Goal: Information Seeking & Learning: Learn about a topic

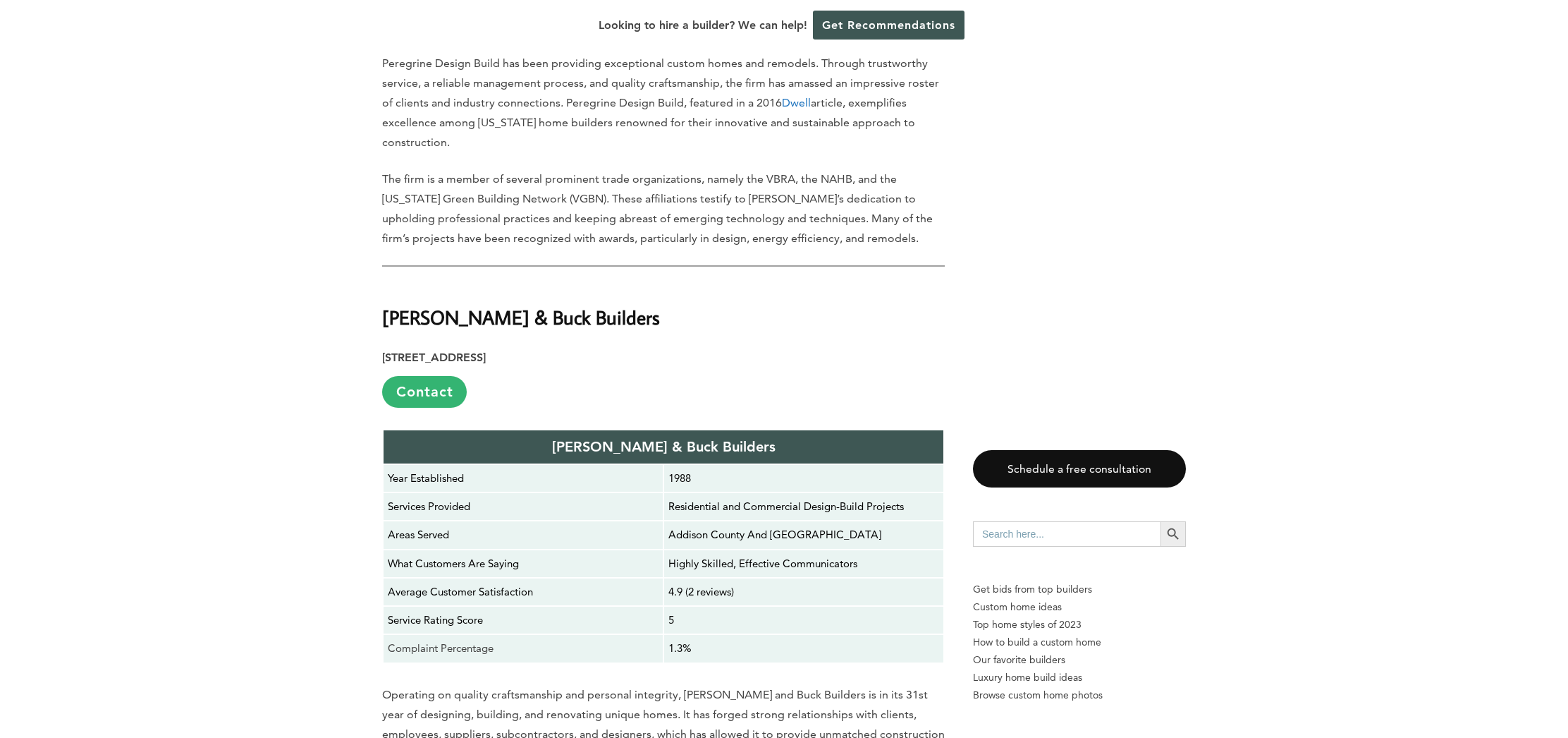
scroll to position [5210, 0]
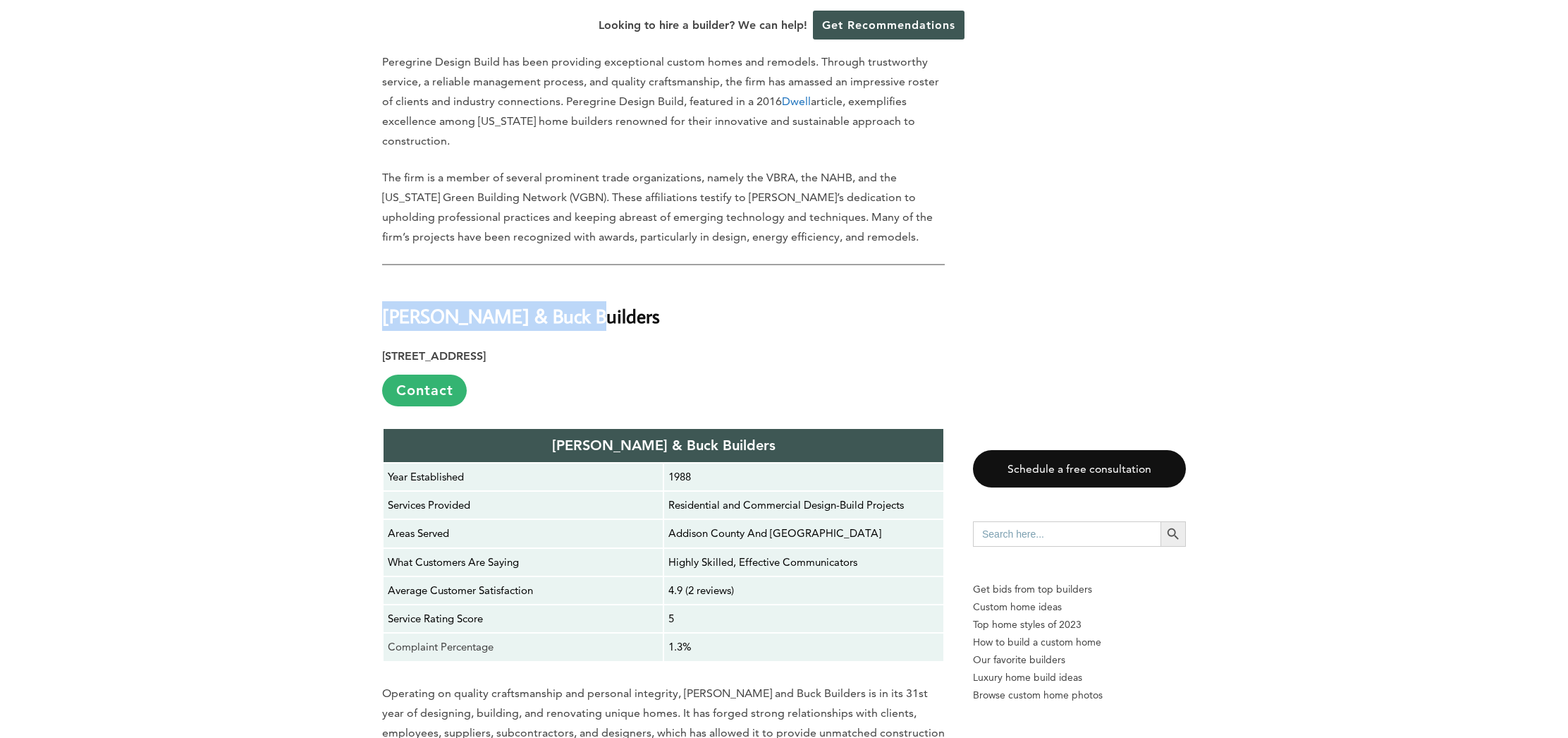
drag, startPoint x: 587, startPoint y: 138, endPoint x: 366, endPoint y: 137, distance: 221.0
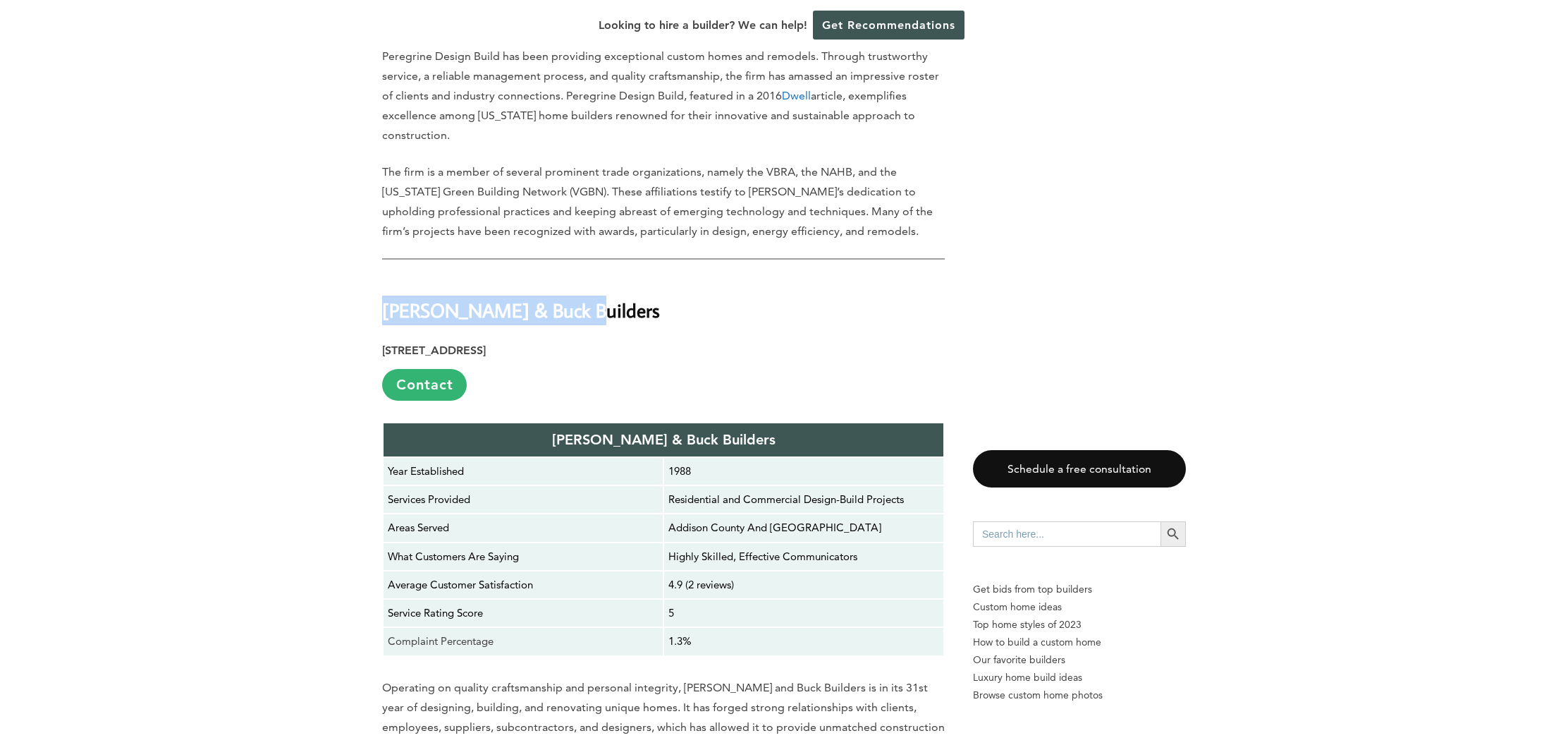
scroll to position [5217, 0]
copy strong "[PERSON_NAME] & Buck Builders"
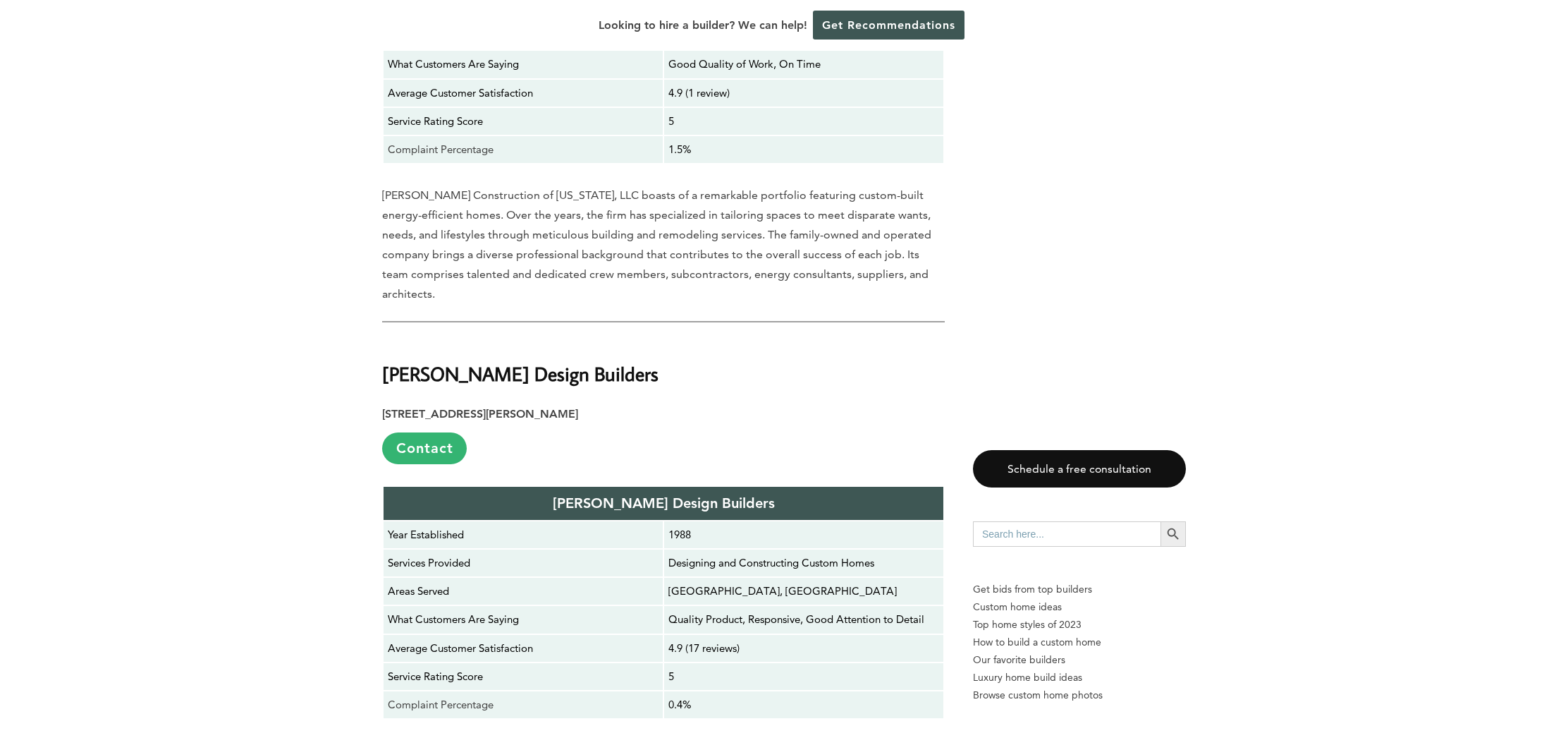
scroll to position [6472, 0]
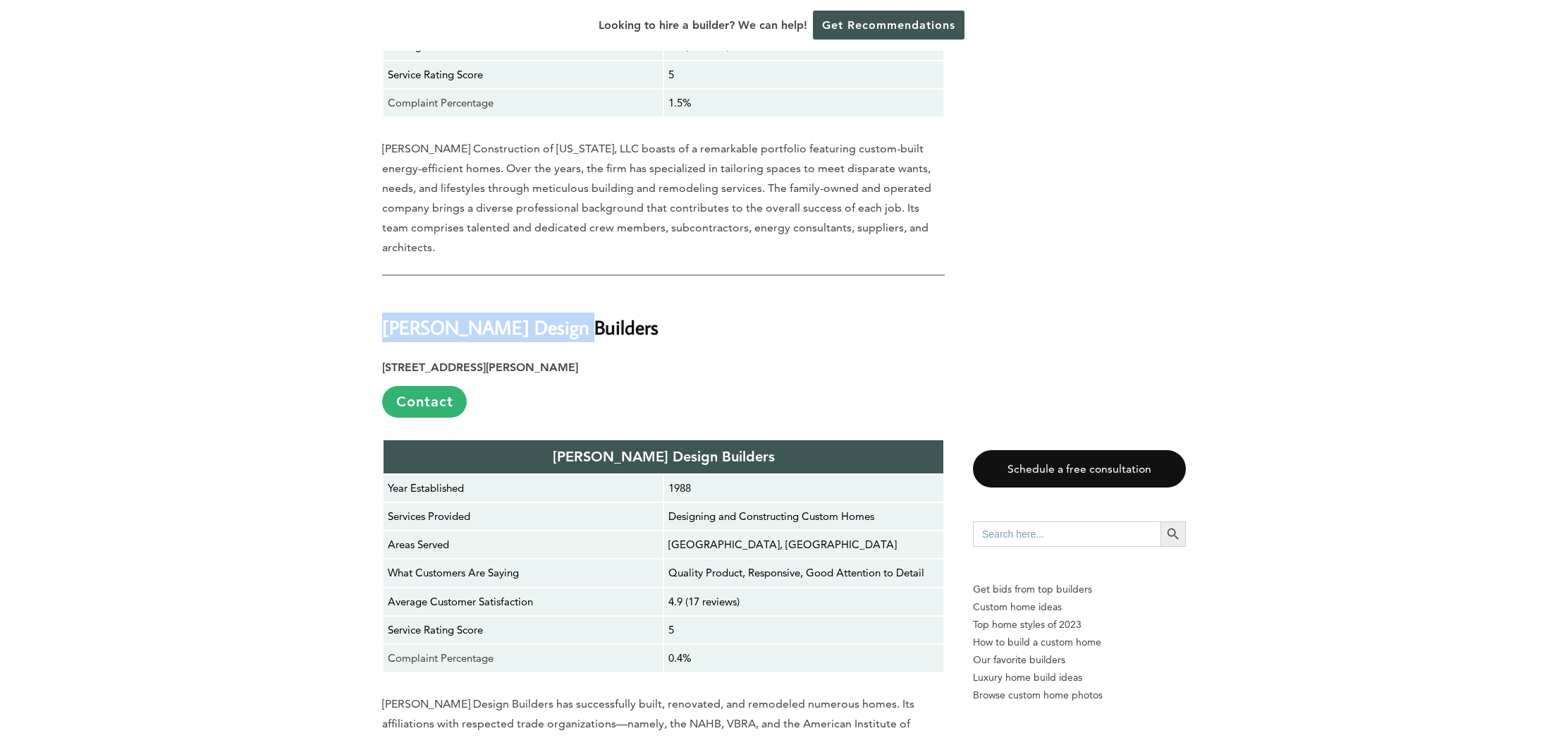
drag, startPoint x: 565, startPoint y: 165, endPoint x: 345, endPoint y: 164, distance: 220.0
copy strong "[PERSON_NAME] Design Builders"
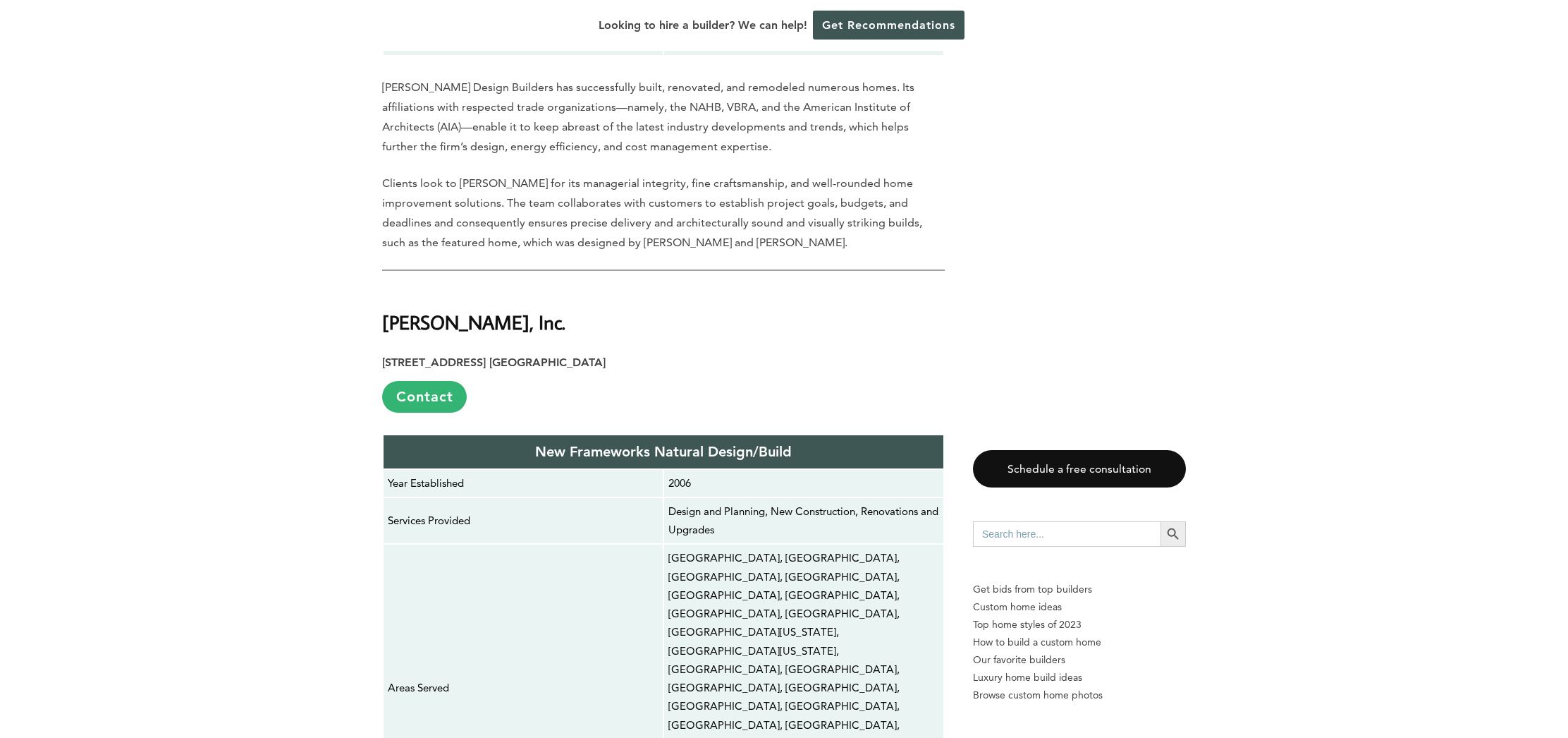
scroll to position [7089, 0]
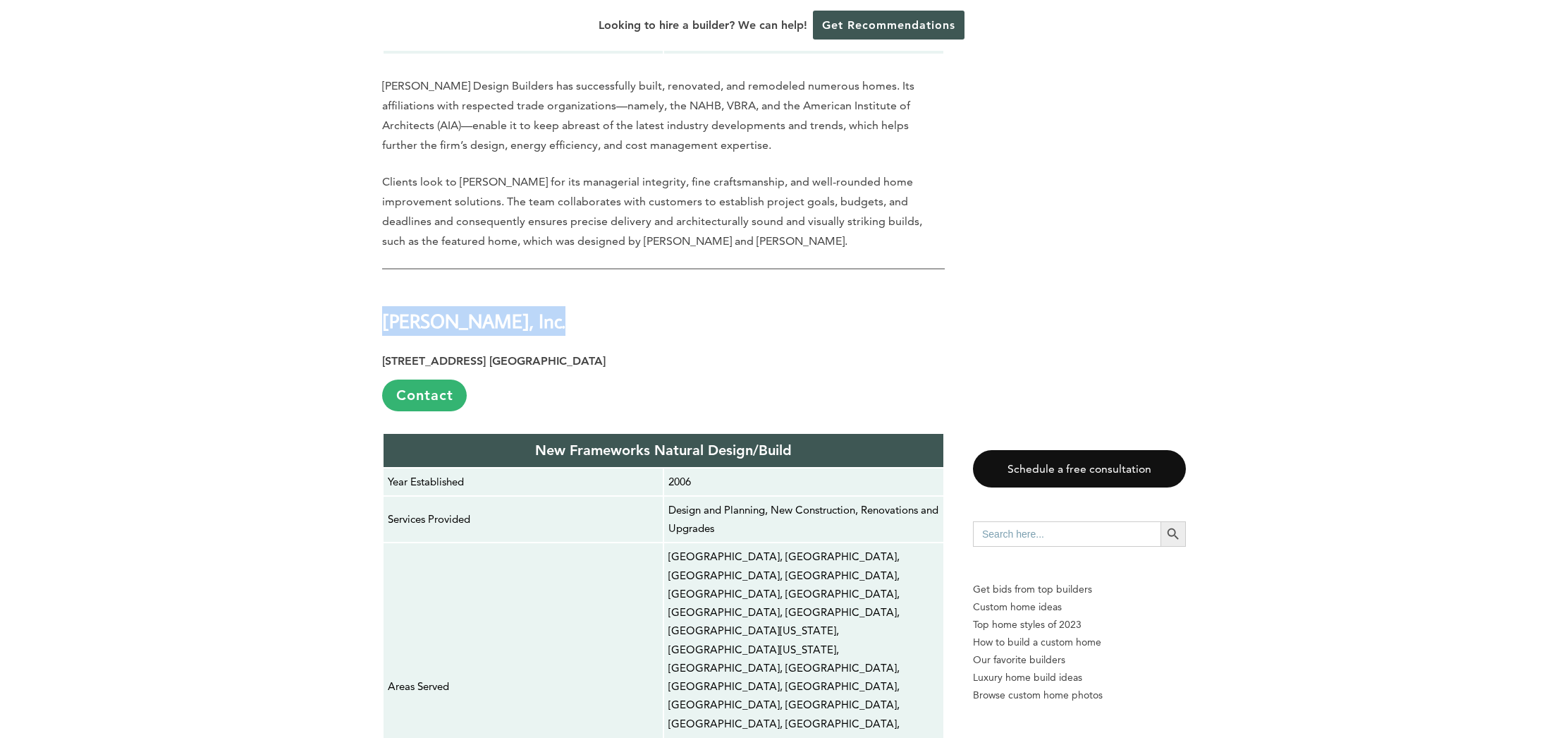
drag, startPoint x: 526, startPoint y: 157, endPoint x: 346, endPoint y: 157, distance: 180.0
click at [346, 157] on div "Last updated on [DATE] 02:46 pm If you’re considering building a custom home in…" at bounding box center [784, 564] width 1568 height 13869
copy strong "[PERSON_NAME]"
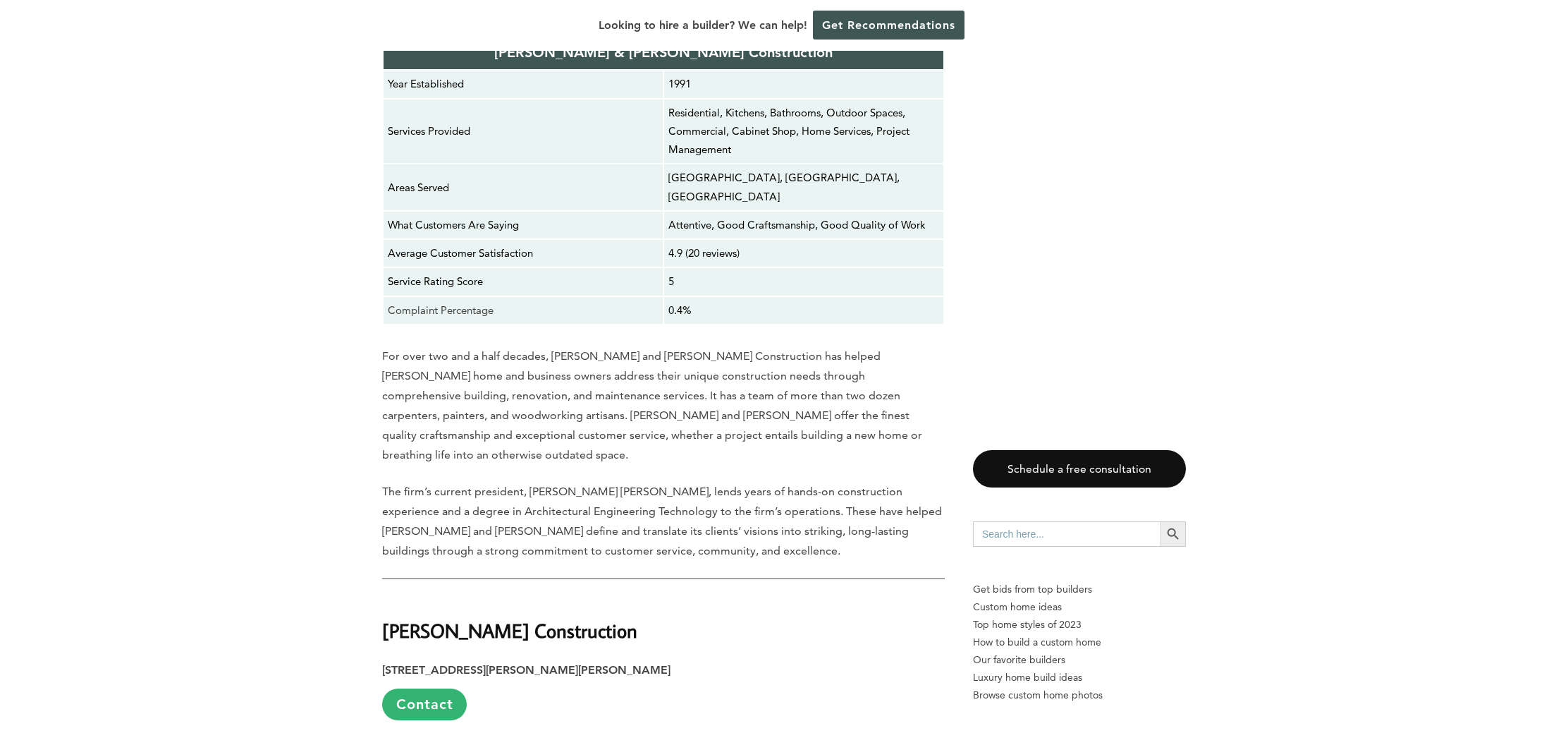
scroll to position [10368, 0]
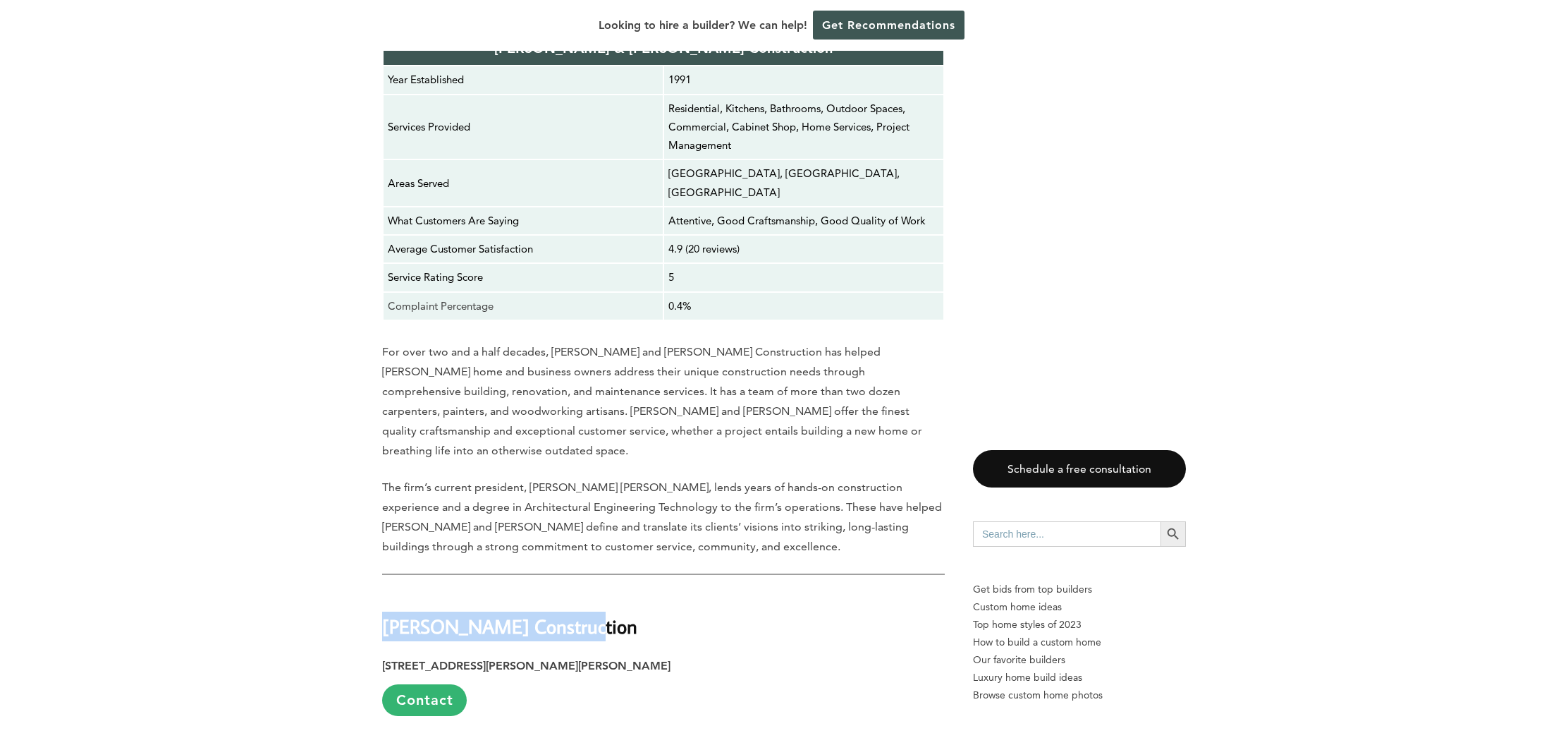
drag, startPoint x: 574, startPoint y: 107, endPoint x: 379, endPoint y: 107, distance: 195.0
copy strong "[PERSON_NAME] Construction"
click at [618, 592] on h2 "[PERSON_NAME] Construction" at bounding box center [663, 616] width 562 height 48
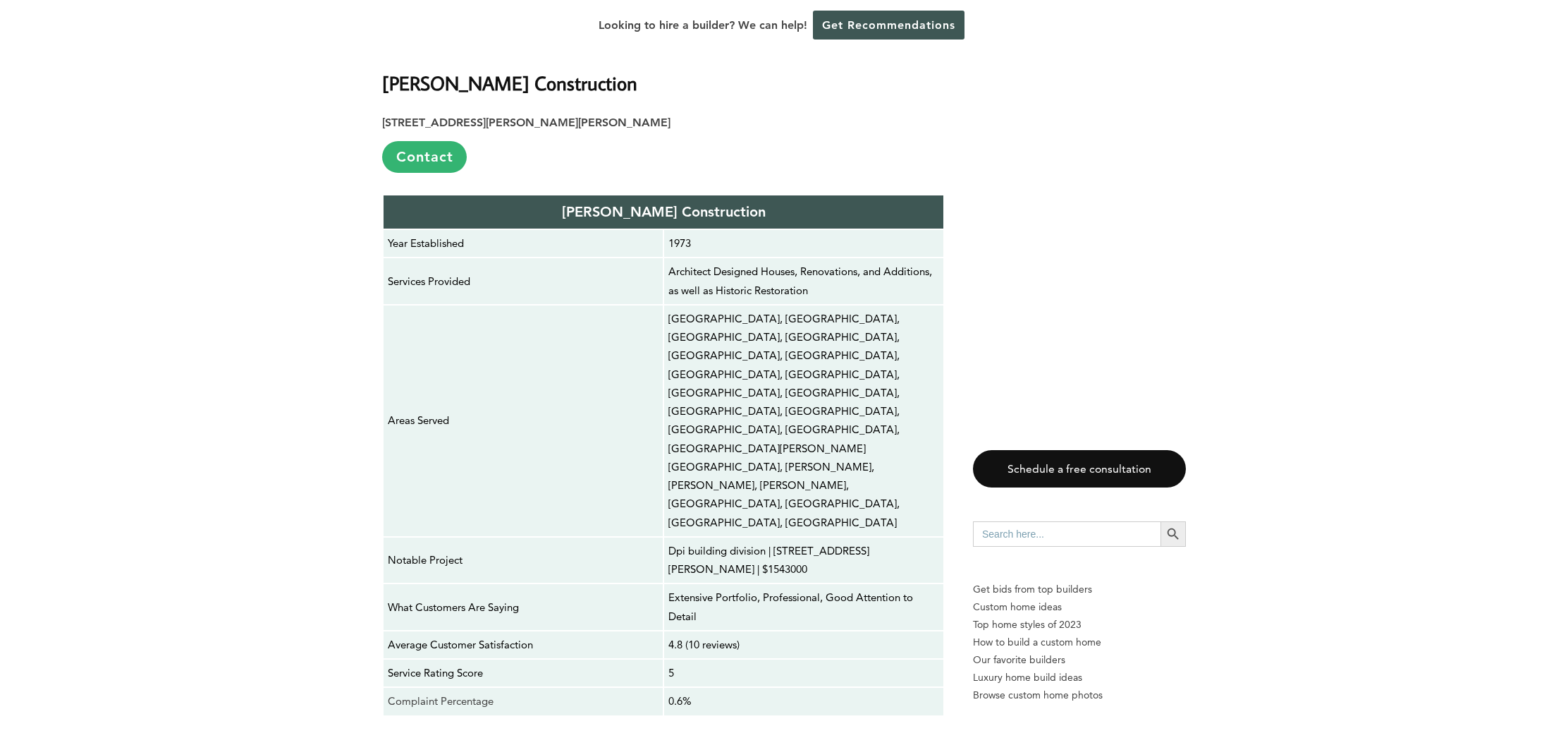
scroll to position [11052, 0]
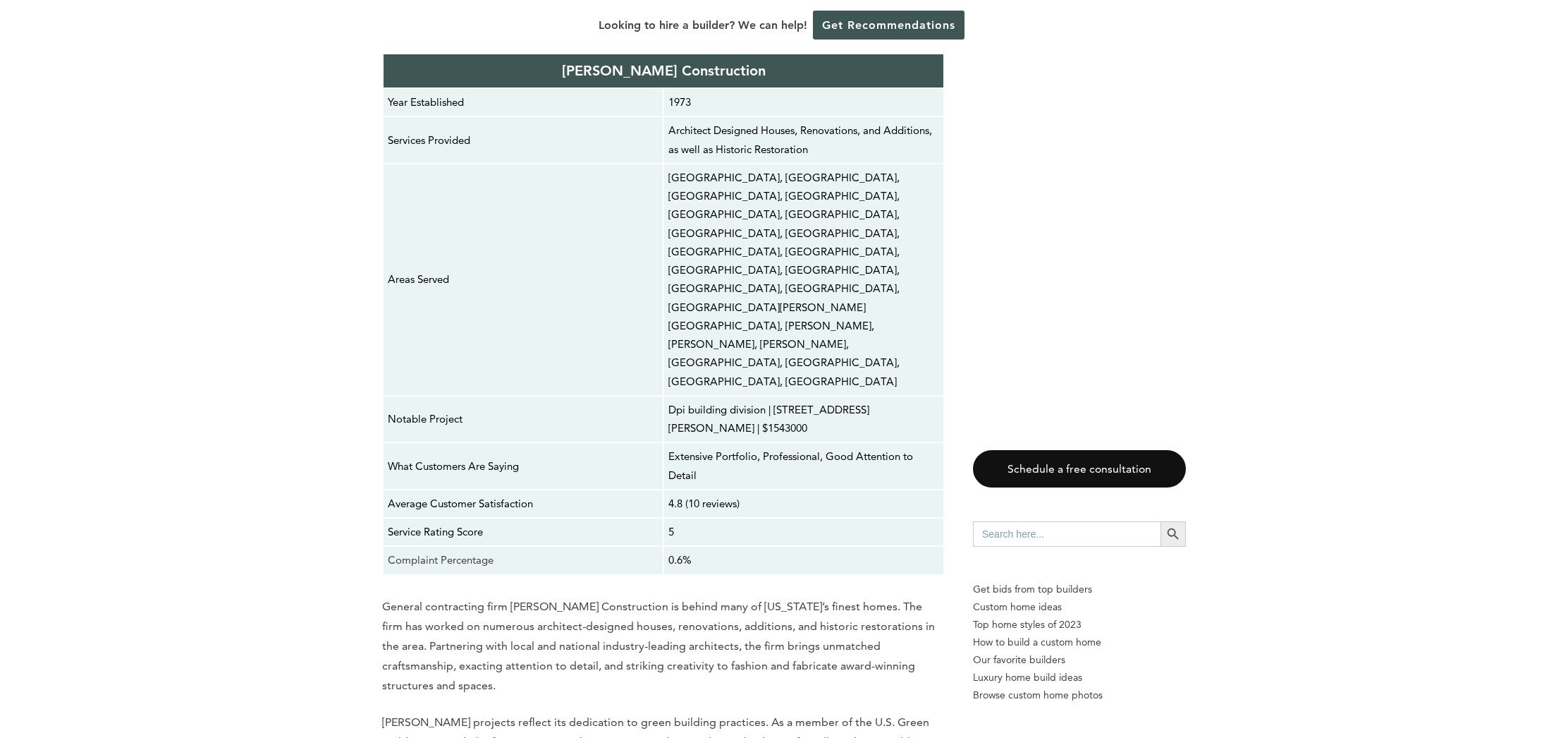
drag, startPoint x: 531, startPoint y: 230, endPoint x: 381, endPoint y: 215, distance: 150.7
copy strong "Reap Construction"
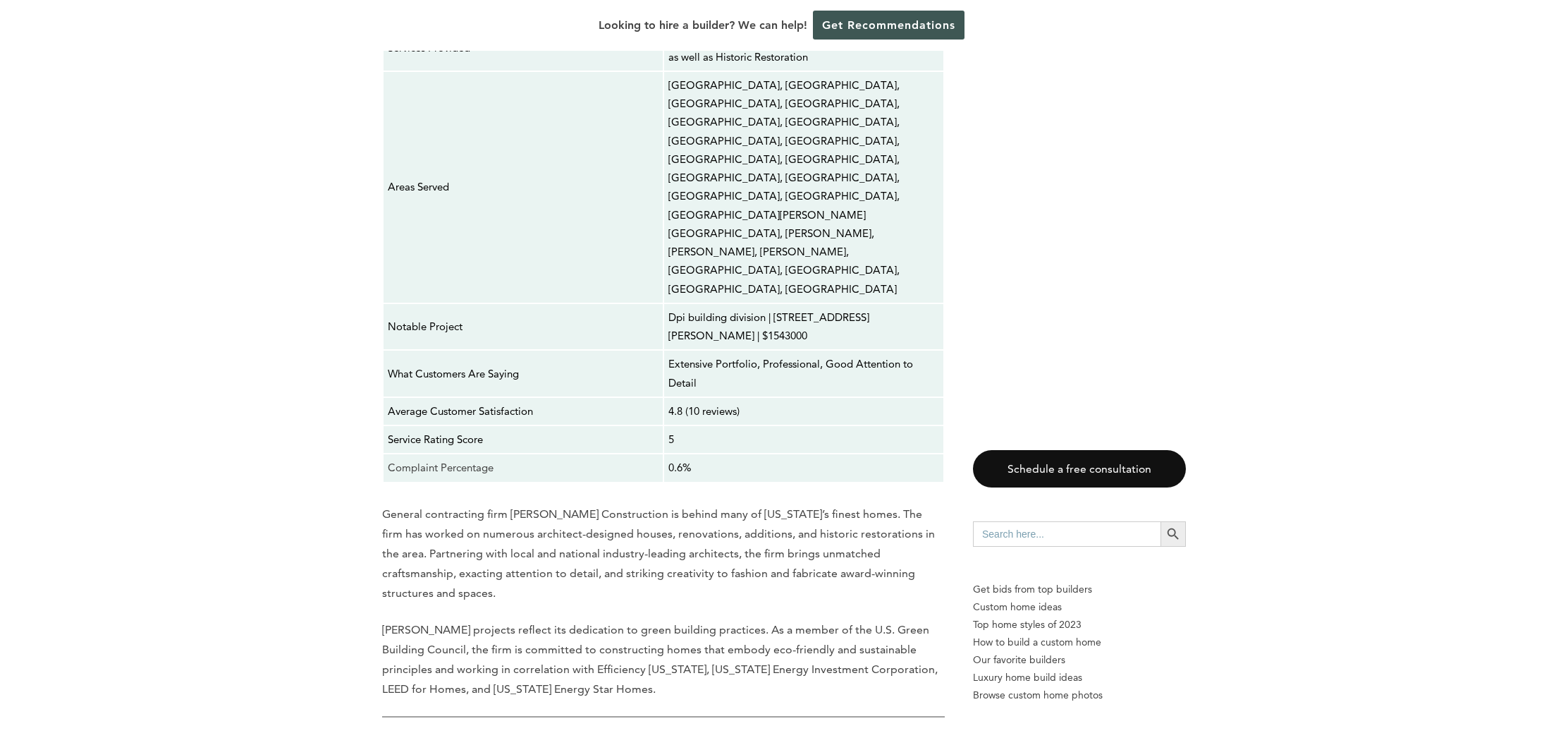
scroll to position [11147, 0]
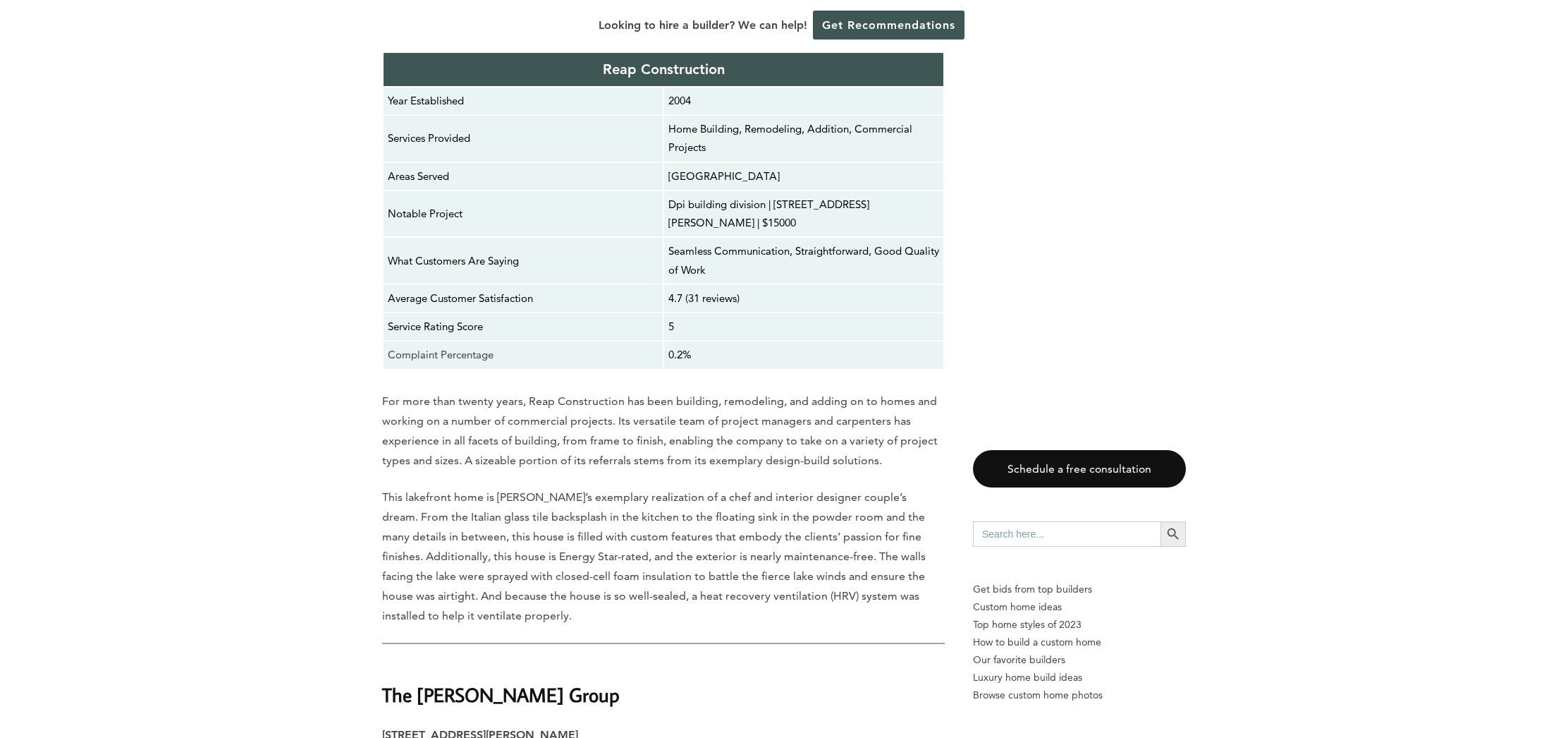
scroll to position [11931, 0]
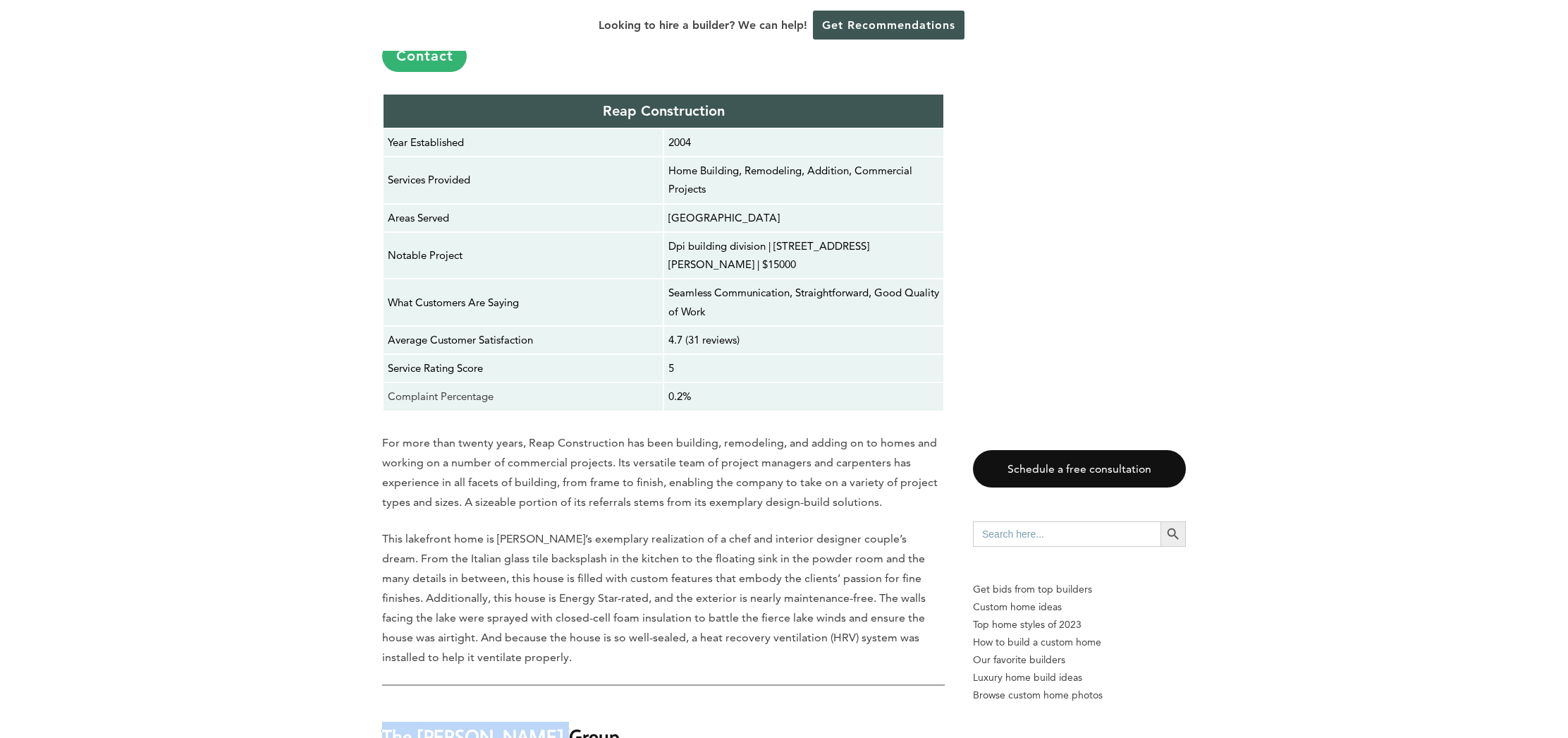
drag, startPoint x: 565, startPoint y: 113, endPoint x: 361, endPoint y: 106, distance: 204.1
copy strong "The [PERSON_NAME] Group"
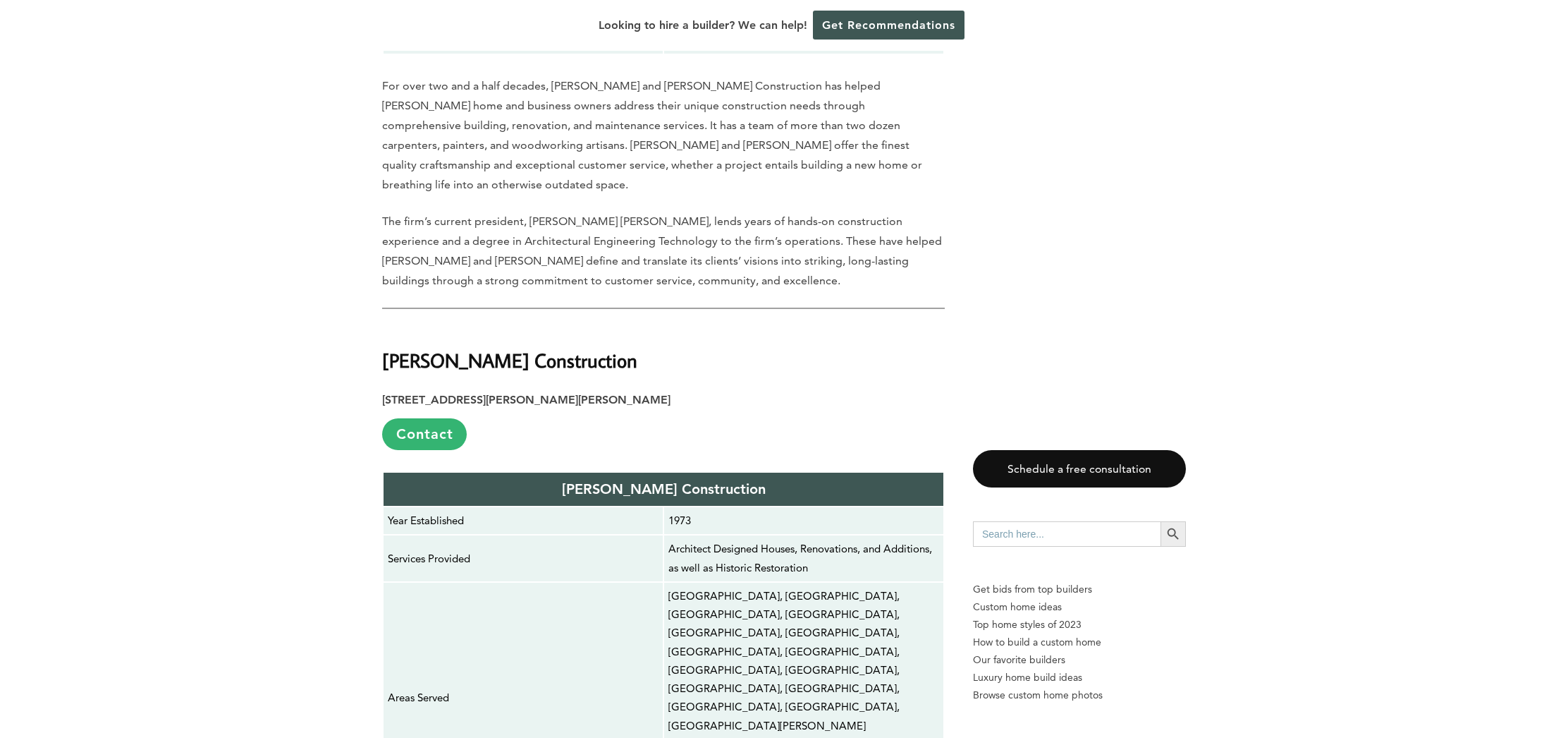
scroll to position [9715, 0]
